Goal: Find contact information: Find contact information

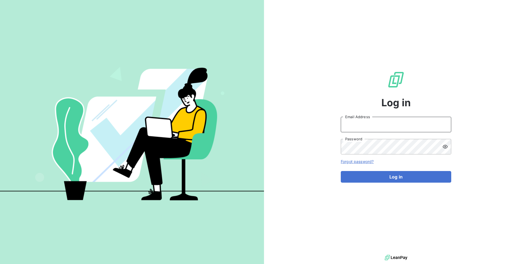
click at [360, 124] on input "Email Address" at bounding box center [396, 124] width 111 height 15
type input "[EMAIL_ADDRESS][DOMAIN_NAME]"
click at [341, 171] on button "Log in" at bounding box center [396, 177] width 111 height 12
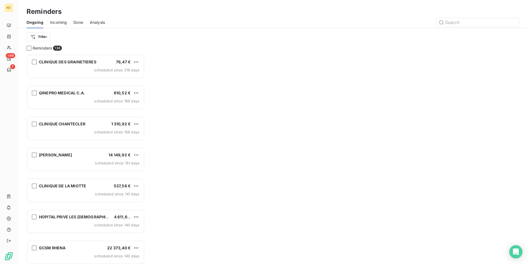
scroll to position [205, 114]
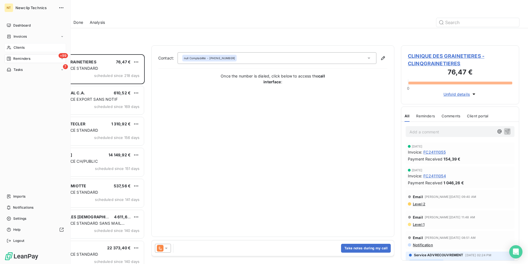
click at [11, 46] on div "Clients" at bounding box center [35, 47] width 62 height 9
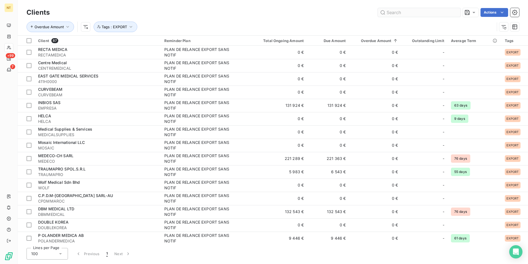
click at [417, 15] on input "text" at bounding box center [419, 12] width 83 height 9
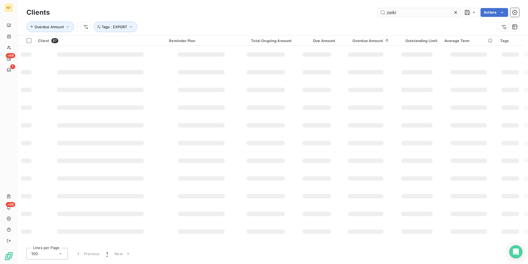
type input "zeiki"
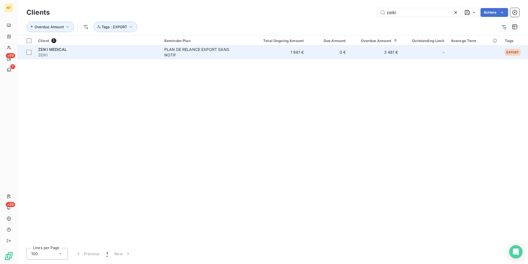
click at [308, 51] on td "0 €" at bounding box center [328, 52] width 42 height 13
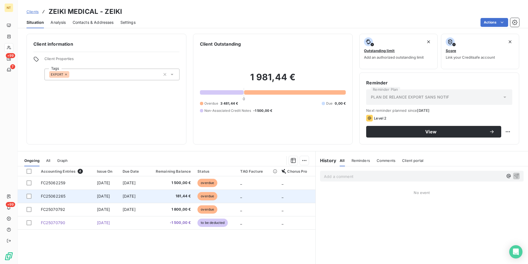
click at [184, 196] on span "181,44 €" at bounding box center [170, 196] width 42 height 6
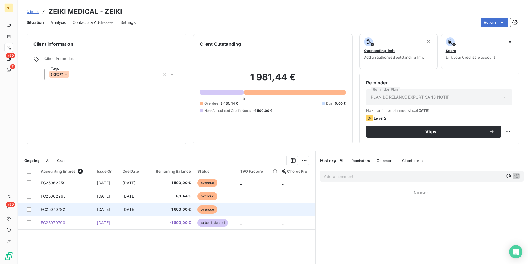
click at [179, 208] on span "1 800,00 €" at bounding box center [170, 209] width 42 height 6
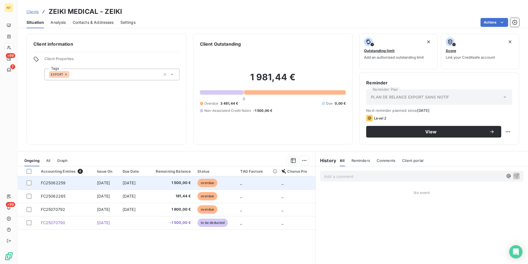
click at [128, 185] on td "[DATE]" at bounding box center [132, 182] width 27 height 13
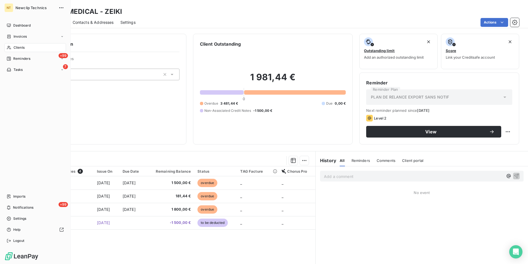
click at [25, 46] on span "Clients" at bounding box center [19, 47] width 11 height 5
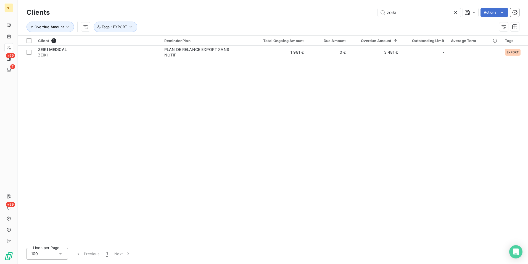
drag, startPoint x: 411, startPoint y: 13, endPoint x: 159, endPoint y: 1, distance: 252.7
click at [182, 5] on div "Clients zeiki Actions Overdue Amount Tags : EXPORT" at bounding box center [273, 17] width 511 height 35
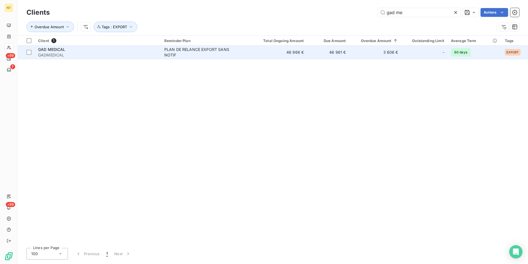
type input "gad me"
click at [179, 54] on div "PLAN DE RELANCE EXPORT SANS NOTIF" at bounding box center [198, 52] width 69 height 11
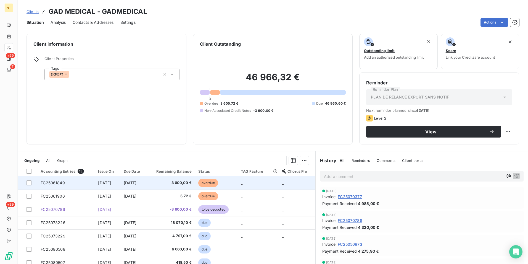
click at [131, 180] on span "[DATE]" at bounding box center [130, 182] width 13 height 5
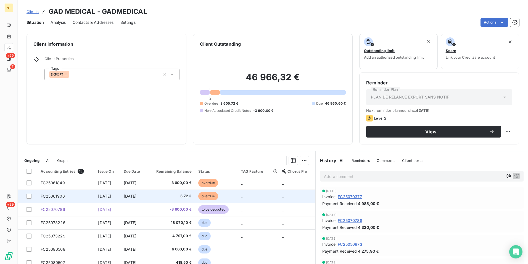
click at [127, 199] on td "[DATE]" at bounding box center [134, 195] width 27 height 13
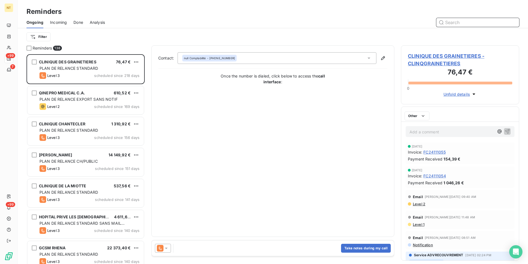
scroll to position [4, 4]
click at [472, 22] on input "text" at bounding box center [478, 22] width 83 height 9
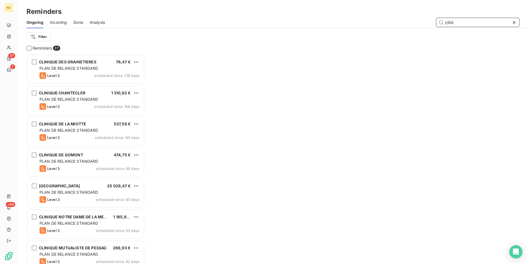
scroll to position [205, 114]
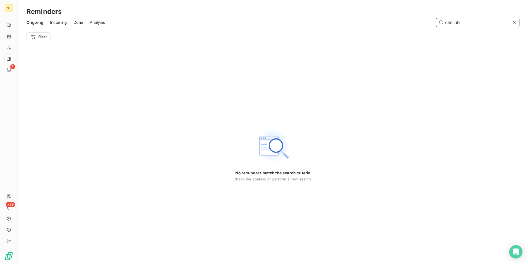
type input "clinilab"
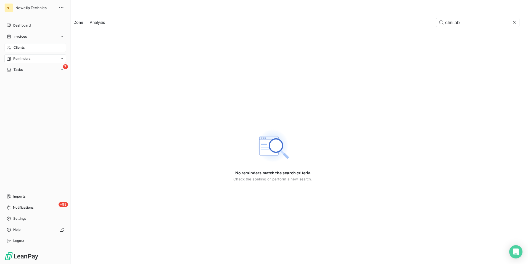
click at [9, 47] on icon at bounding box center [9, 48] width 4 height 4
click at [25, 47] on div "Clients" at bounding box center [35, 47] width 62 height 9
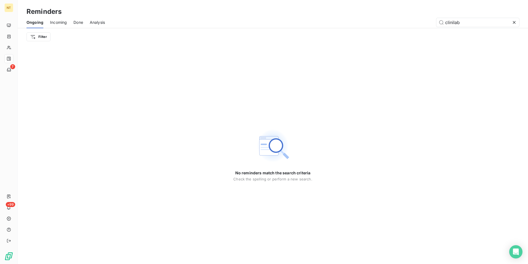
drag, startPoint x: 473, startPoint y: 20, endPoint x: 397, endPoint y: 22, distance: 76.3
click at [399, 22] on div "clinilab" at bounding box center [316, 22] width 408 height 9
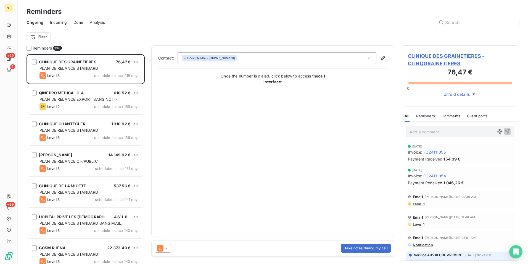
scroll to position [205, 114]
click at [165, 13] on div "Reminders" at bounding box center [273, 12] width 511 height 10
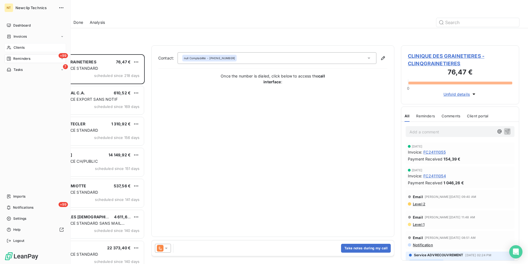
click at [12, 46] on div "Clients" at bounding box center [35, 47] width 62 height 9
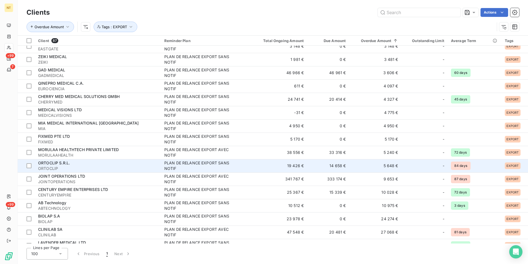
scroll to position [957, 0]
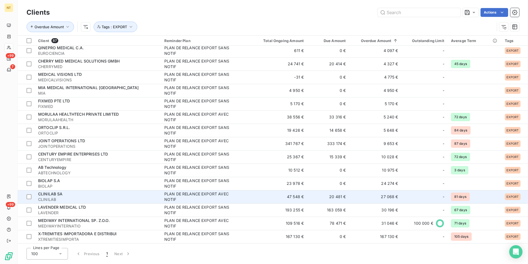
click at [159, 197] on td "CLINILAB SA CLINILAB" at bounding box center [98, 196] width 126 height 13
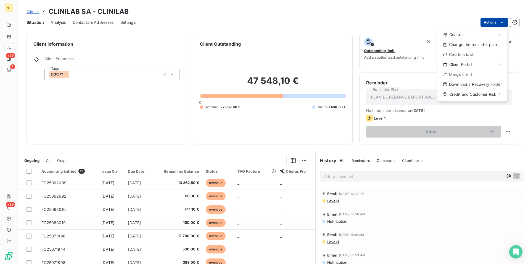
click at [496, 23] on html "NT +99 7 +99 Clients CLINILAB SA - CLINILAB Situation Analysis Contacts & Addre…" at bounding box center [264, 132] width 528 height 264
click at [466, 32] on div "Contact" at bounding box center [473, 34] width 66 height 9
click at [387, 39] on div "Send an email" at bounding box center [406, 36] width 57 height 9
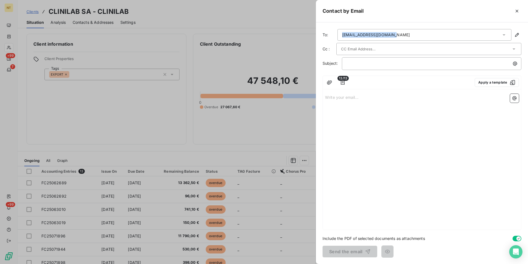
drag, startPoint x: 390, startPoint y: 35, endPoint x: 342, endPoint y: 36, distance: 48.1
click at [342, 36] on div "logistirio2@clinilab.gr" at bounding box center [425, 35] width 174 height 12
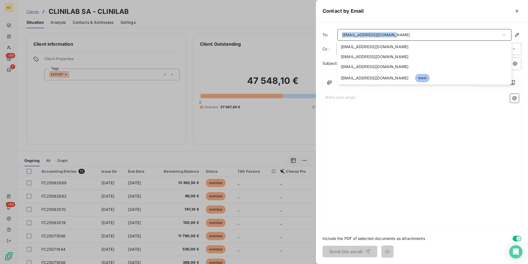
copy div "logistirio2@clinilab.gr"
click at [134, 119] on div at bounding box center [264, 132] width 528 height 264
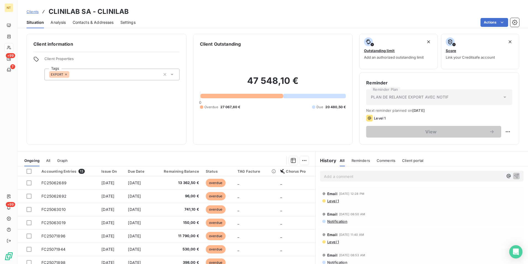
click at [190, 145] on div "Client information Client Properties Tags EXPORT Client Outstanding 47 548,10 €…" at bounding box center [273, 146] width 511 height 233
click at [191, 142] on div "Client information Client Properties Tags EXPORT Client Outstanding 47 548,10 €…" at bounding box center [273, 89] width 511 height 111
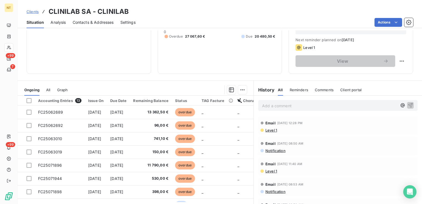
scroll to position [85, 0]
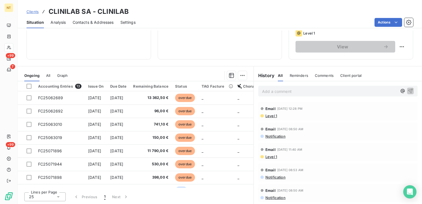
click at [209, 45] on div "47 548,10 € 0 Overdue 27 067,60 € Due 20 480,50 €" at bounding box center [220, 7] width 111 height 90
